Goal: Navigation & Orientation: Find specific page/section

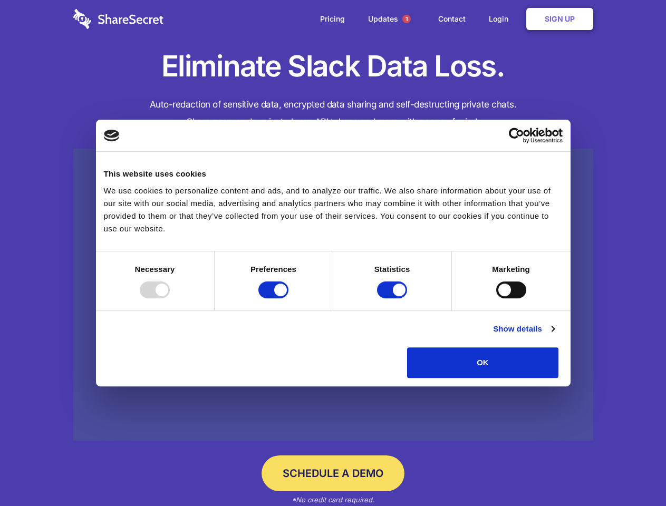
click at [170, 298] on div at bounding box center [155, 289] width 30 height 17
click at [288, 298] on input "Preferences" at bounding box center [273, 289] width 30 height 17
checkbox input "false"
click at [393, 298] on input "Statistics" at bounding box center [392, 289] width 30 height 17
checkbox input "false"
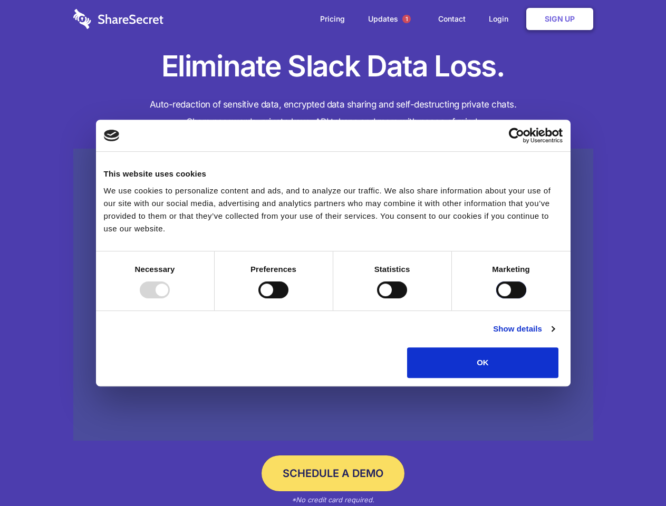
click at [496, 298] on input "Marketing" at bounding box center [511, 289] width 30 height 17
checkbox input "true"
click at [554, 335] on link "Show details" at bounding box center [523, 329] width 61 height 13
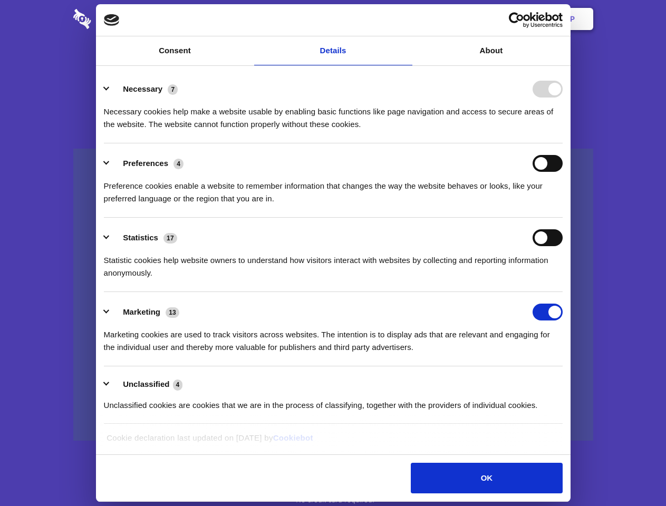
click at [562, 218] on li "Preferences 4 Preference cookies enable a website to remember information that …" at bounding box center [333, 180] width 459 height 74
click at [406, 19] on span "1" at bounding box center [406, 19] width 8 height 8
